Goal: Find contact information: Find contact information

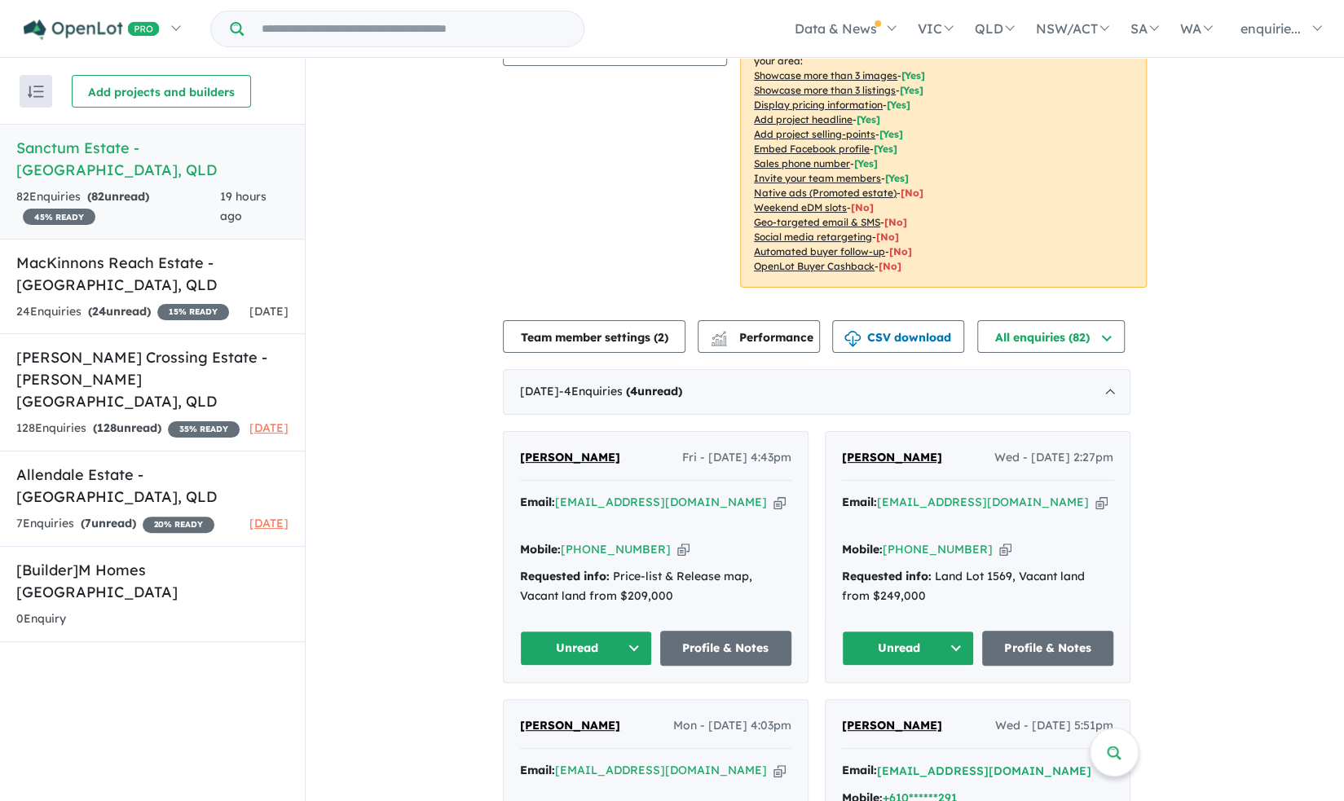
scroll to position [452, 0]
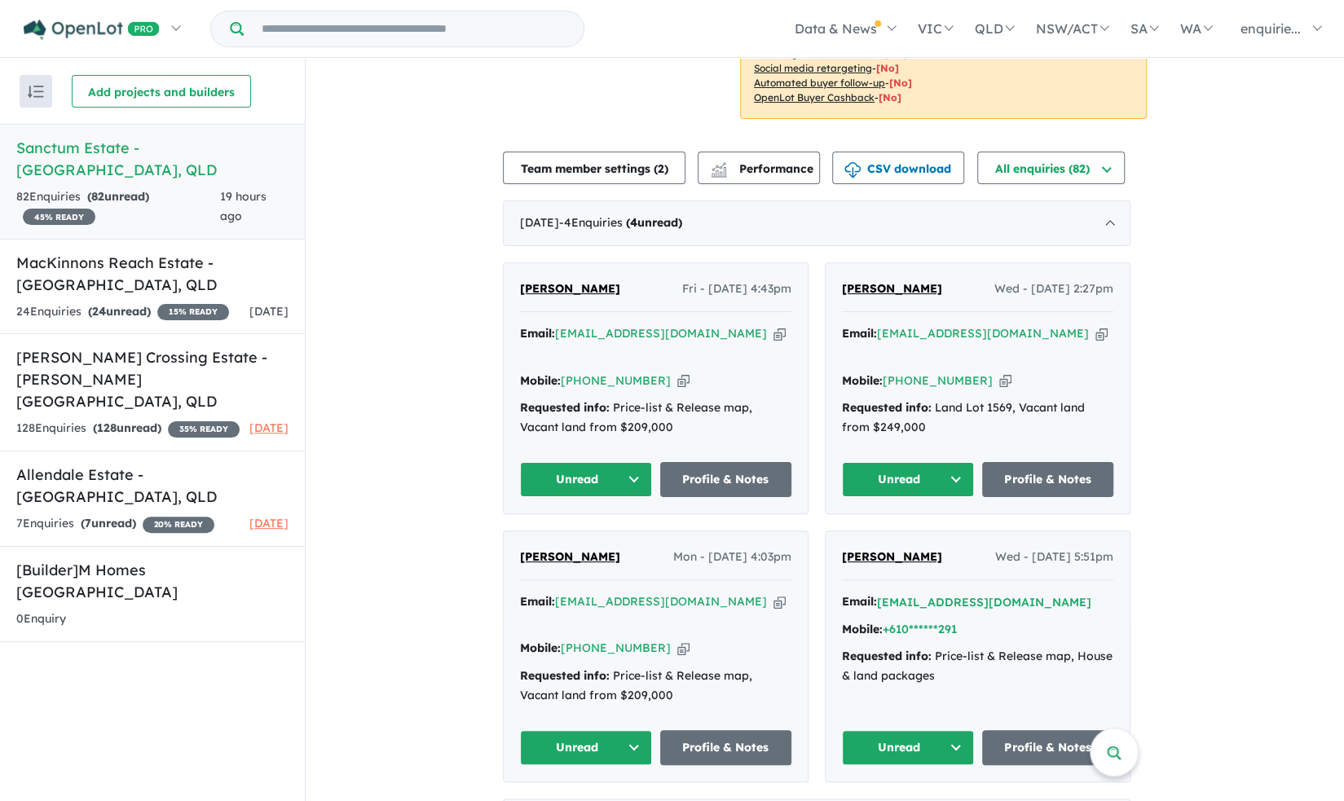
drag, startPoint x: 553, startPoint y: 275, endPoint x: 504, endPoint y: 275, distance: 48.9
copy span "[PERSON_NAME]"
click at [773, 325] on icon "button" at bounding box center [779, 333] width 12 height 17
copy span "[PERSON_NAME]"
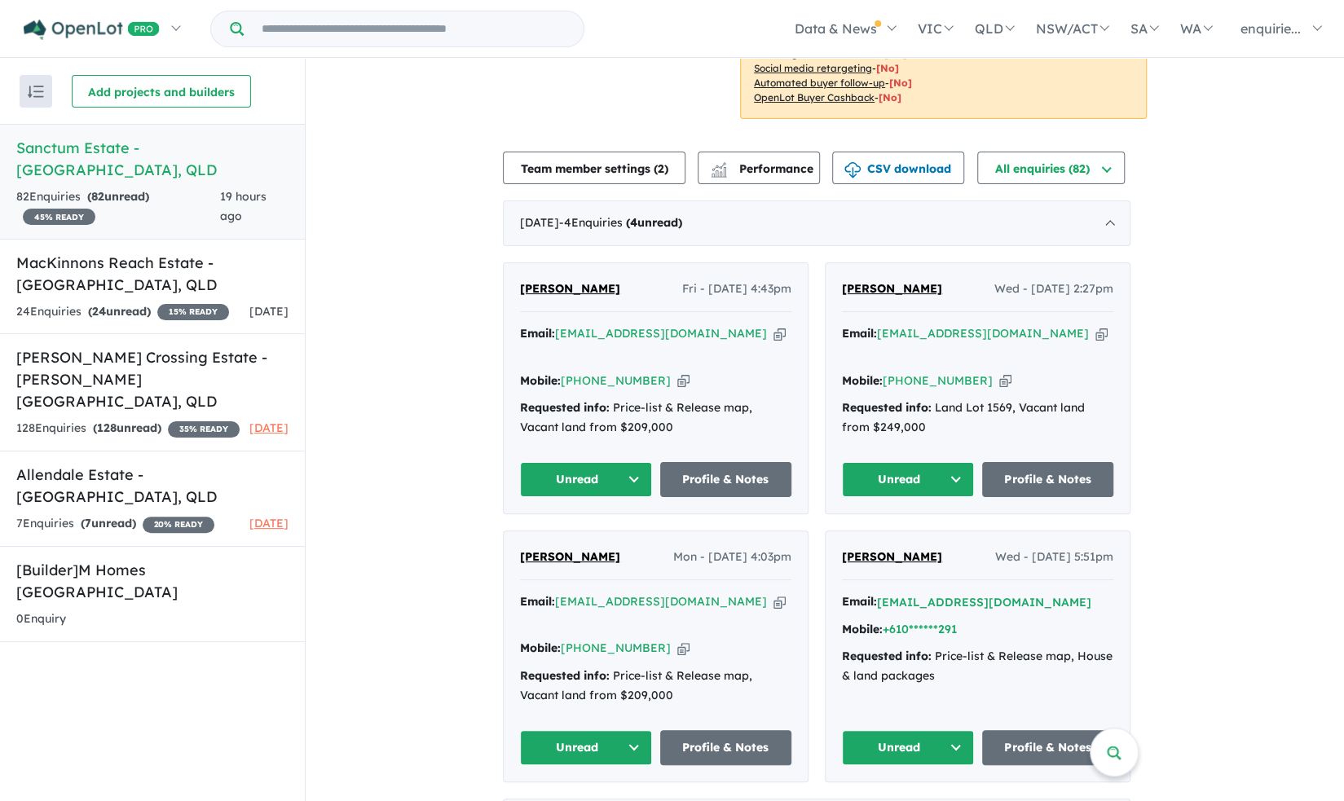
click at [677, 372] on icon "button" at bounding box center [683, 380] width 12 height 17
copy span "[PERSON_NAME]"
click at [712, 462] on link "Profile & Notes" at bounding box center [726, 479] width 132 height 35
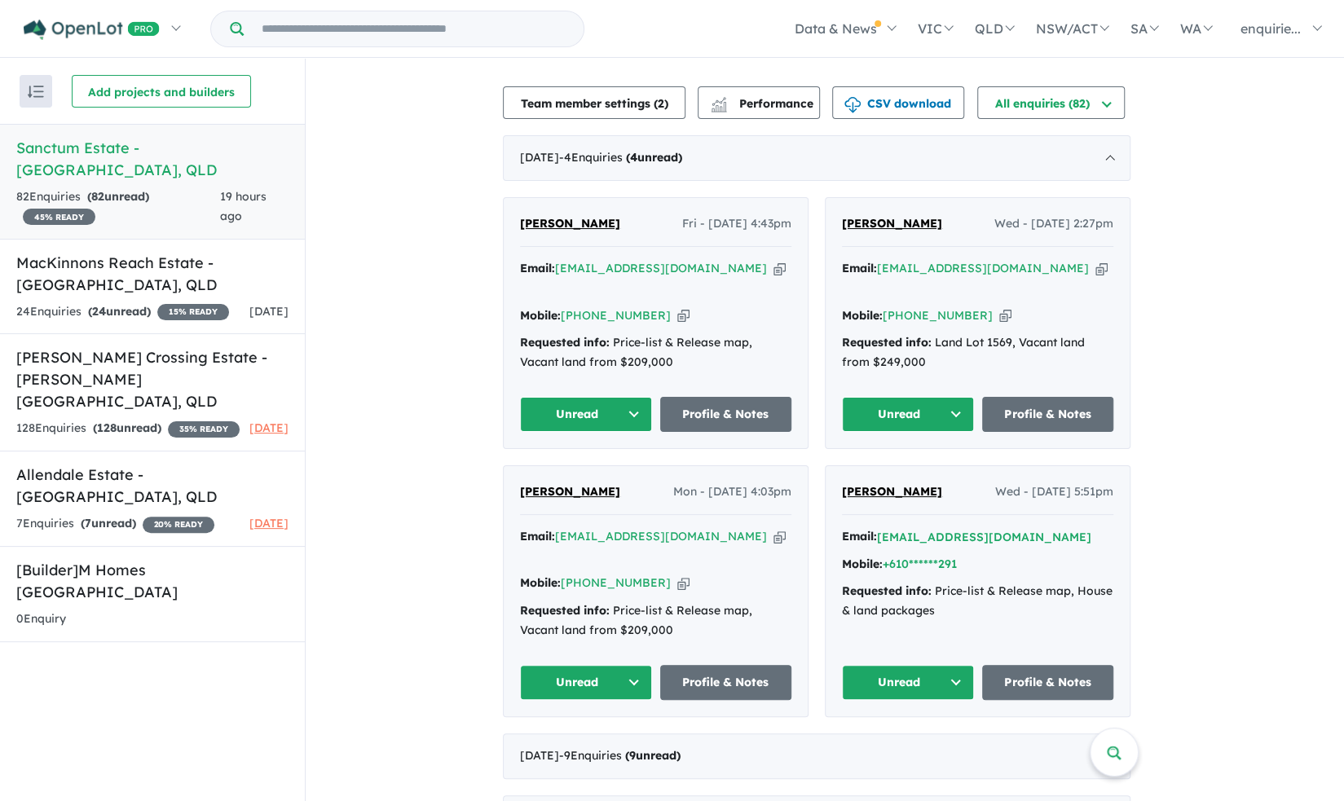
scroll to position [518, 0]
click at [1046, 369] on div "[PERSON_NAME] Wed - [DATE] 2:27pm Email: [EMAIL_ADDRESS][DOMAIN_NAME] Copied! M…" at bounding box center [978, 322] width 304 height 250
click at [1049, 396] on link "Profile & Notes" at bounding box center [1048, 413] width 132 height 35
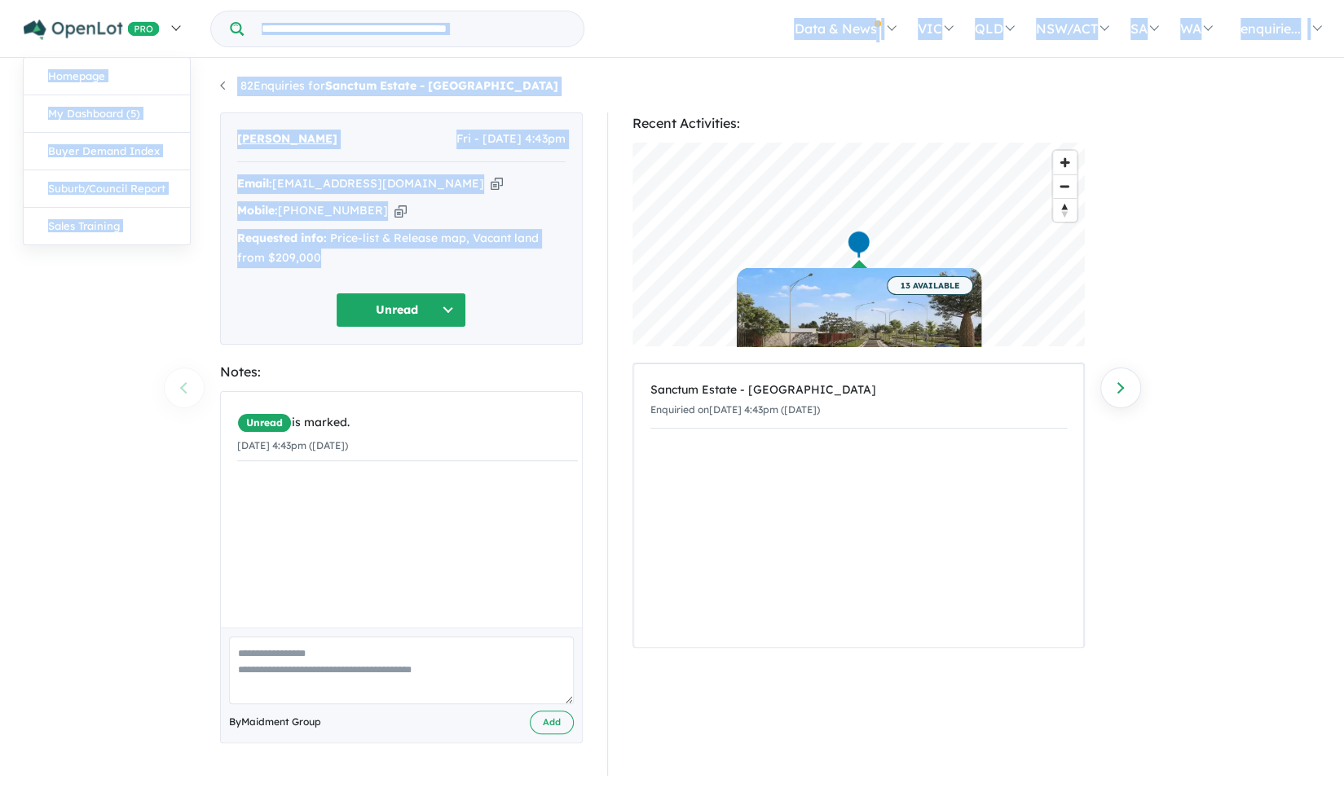
drag, startPoint x: 312, startPoint y: 236, endPoint x: 178, endPoint y: 51, distance: 228.2
click at [178, 51] on div "Homepage My Dashboard (5) Buyer Demand Index Suburb/Council Report Sales Traini…" at bounding box center [672, 371] width 1344 height 743
click at [178, 51] on link at bounding box center [101, 28] width 178 height 57
click at [323, 245] on div "Requested info: Price-list & Release map, Vacant land from $209,000" at bounding box center [401, 248] width 328 height 39
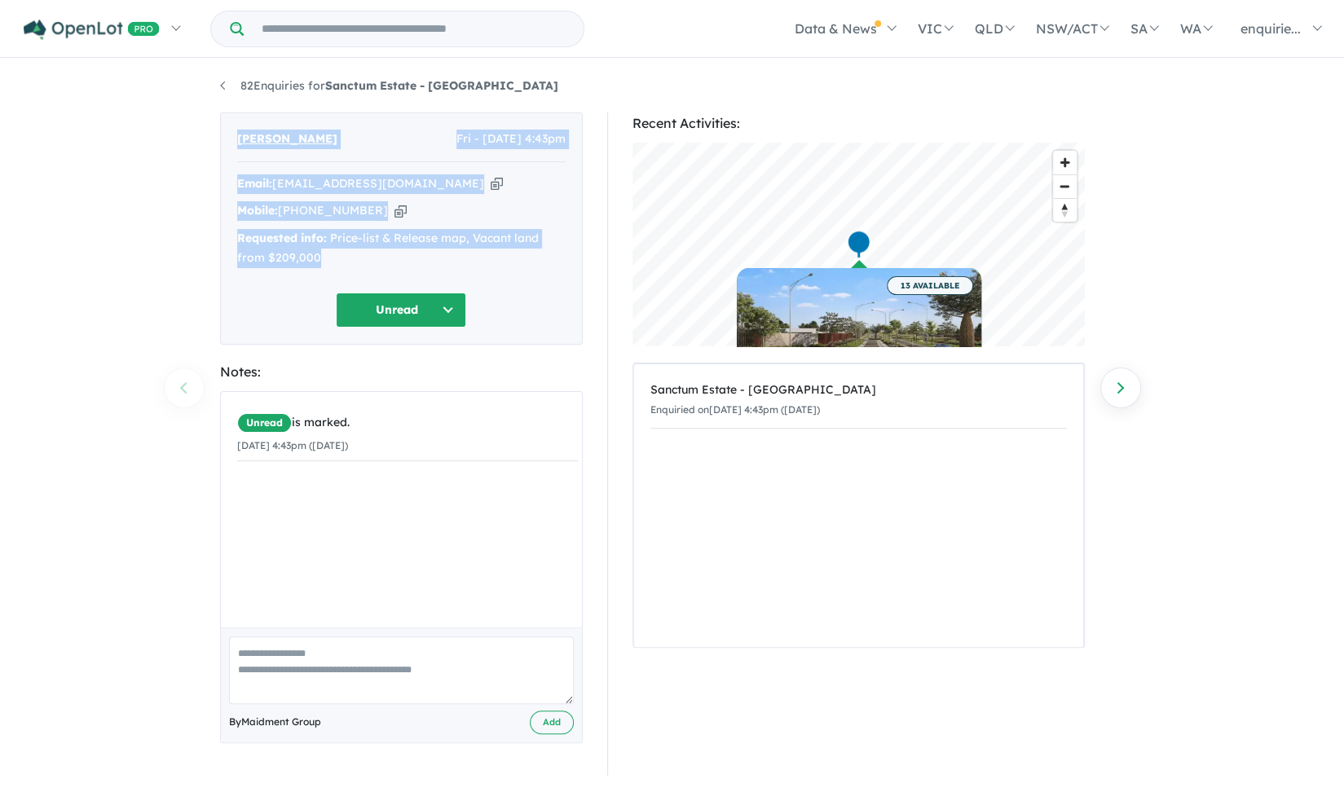
drag, startPoint x: 298, startPoint y: 219, endPoint x: 218, endPoint y: 148, distance: 107.3
click at [218, 148] on div "Chris Coldwell Fri - 22/08/2025, 4:43pm Email: chriscoldwell193@aol.co.uk Copie…" at bounding box center [401, 443] width 387 height 663
copy div "Chris Coldwell Fri - 22/08/2025, 4:43pm Email: chriscoldwell193@aol.co.uk Copie…"
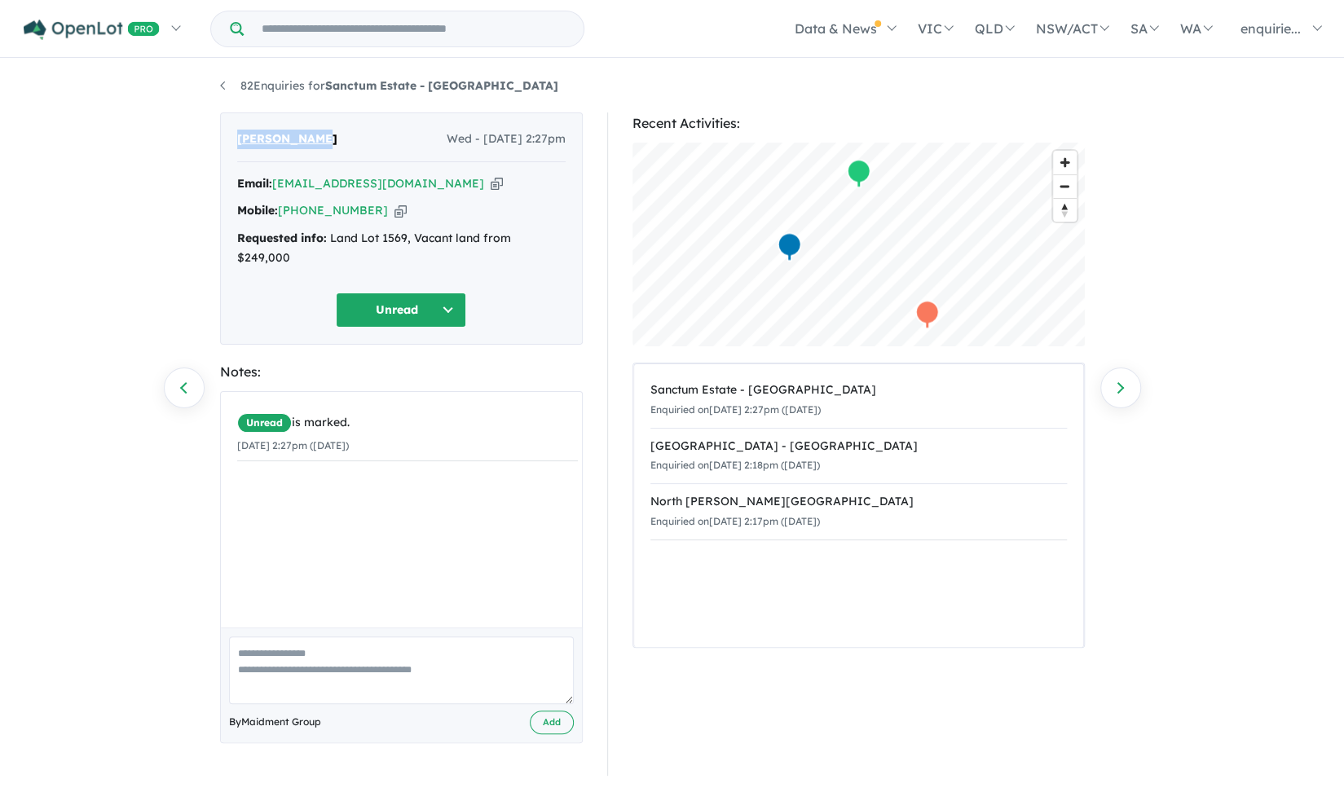
drag, startPoint x: 335, startPoint y: 141, endPoint x: 184, endPoint y: 153, distance: 151.3
click at [184, 153] on div "82 Enquiries for Sanctum Estate - Mount Low Previous enquiry Next enquiry Lijo …" at bounding box center [672, 431] width 1344 height 743
copy span "[PERSON_NAME]"
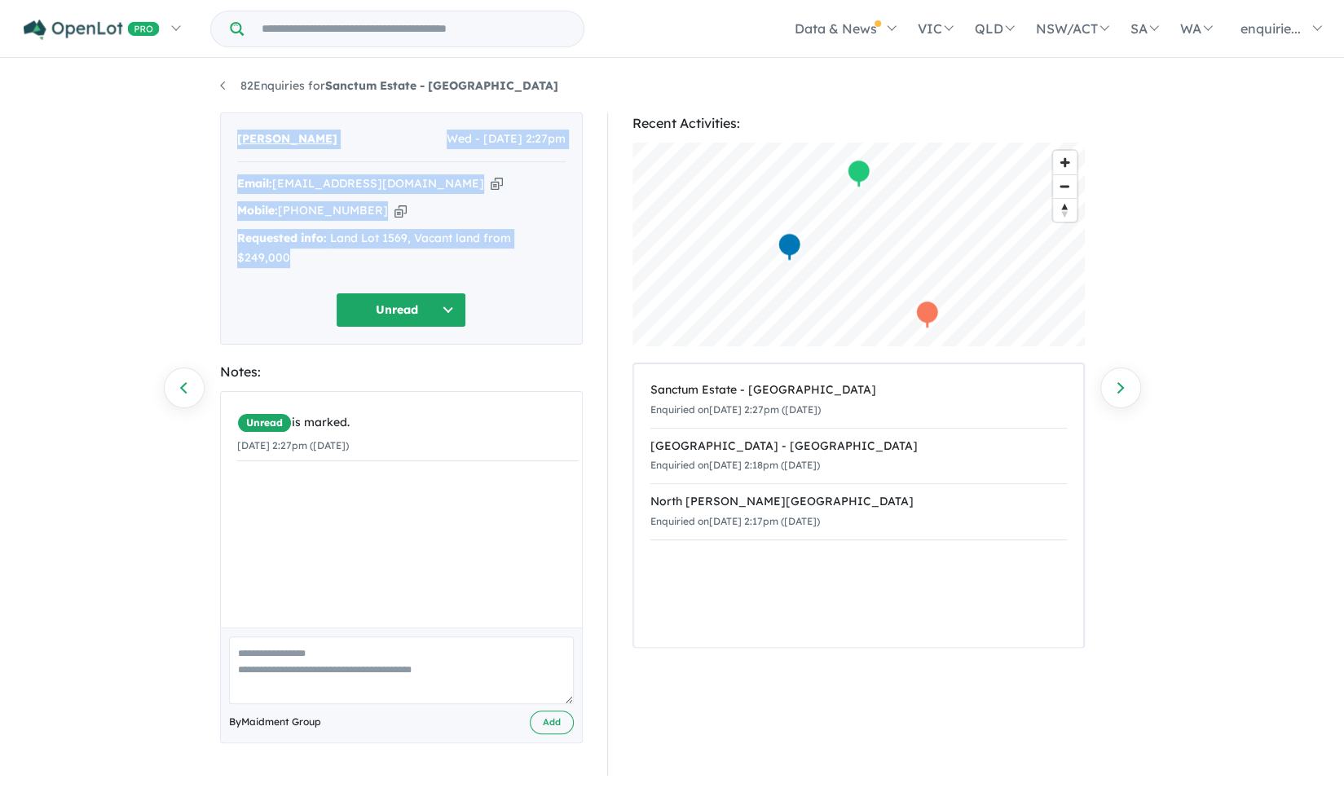
drag, startPoint x: 562, startPoint y: 236, endPoint x: 223, endPoint y: 118, distance: 358.8
click at [223, 118] on div "Lijo Devasia Wed - 20/08/2025, 2:27pm Email: lijomd009@gmail.com Copied! Mobile…" at bounding box center [401, 228] width 363 height 232
copy div "Lijo Devasia Wed - 20/08/2025, 2:27pm Email: lijomd009@gmail.com Copied! Mobile…"
click at [403, 182] on div "Email: lijomd009@gmail.com Copied!" at bounding box center [401, 184] width 328 height 20
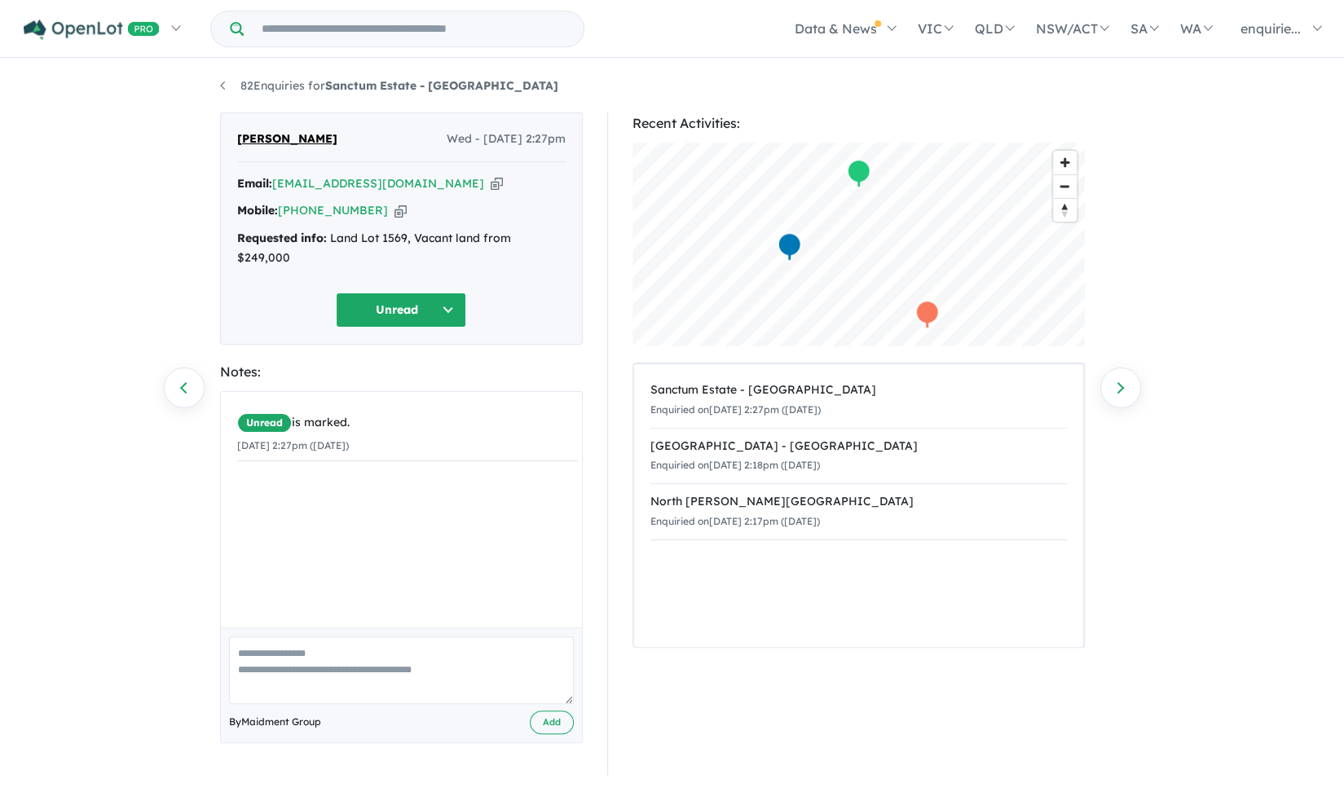
click at [491, 181] on icon "button" at bounding box center [497, 183] width 12 height 17
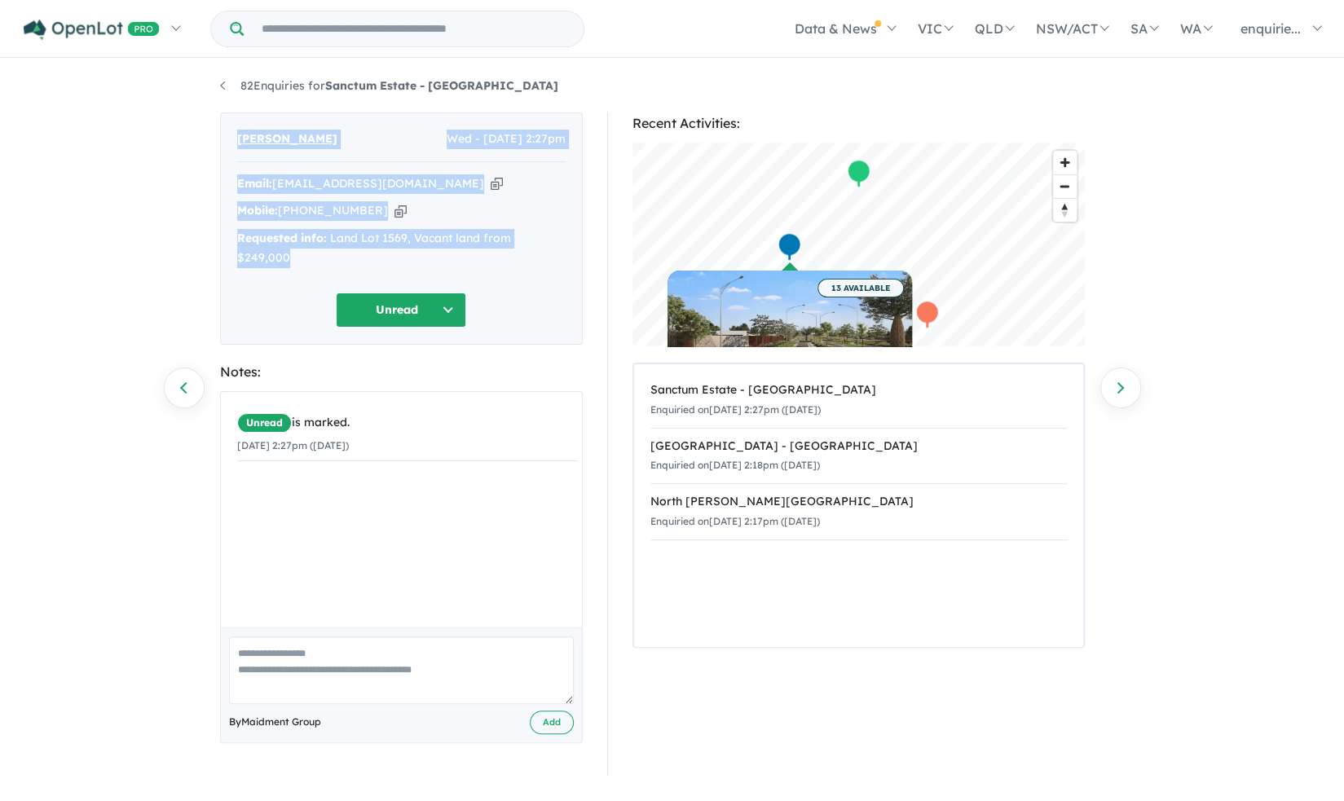
drag, startPoint x: 558, startPoint y: 237, endPoint x: 216, endPoint y: 99, distance: 369.3
click at [216, 99] on div "82 Enquiries for Sanctum Estate - Mount Low Previous enquiry Next enquiry Lijo …" at bounding box center [672, 431] width 929 height 743
copy div "Lijo Devasia Wed - 20/08/2025, 2:27pm Email: lijomd009@gmail.com Copied! Mobile…"
